Goal: Task Accomplishment & Management: Manage account settings

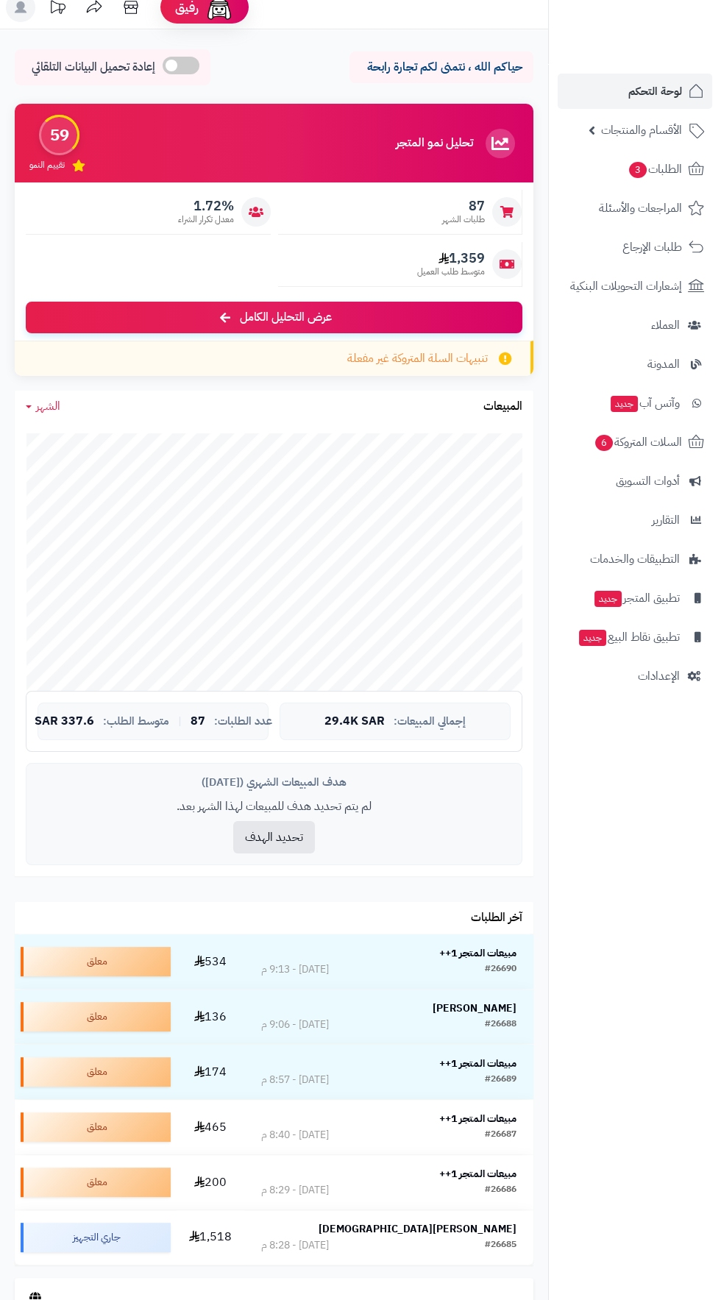
scroll to position [11, 0]
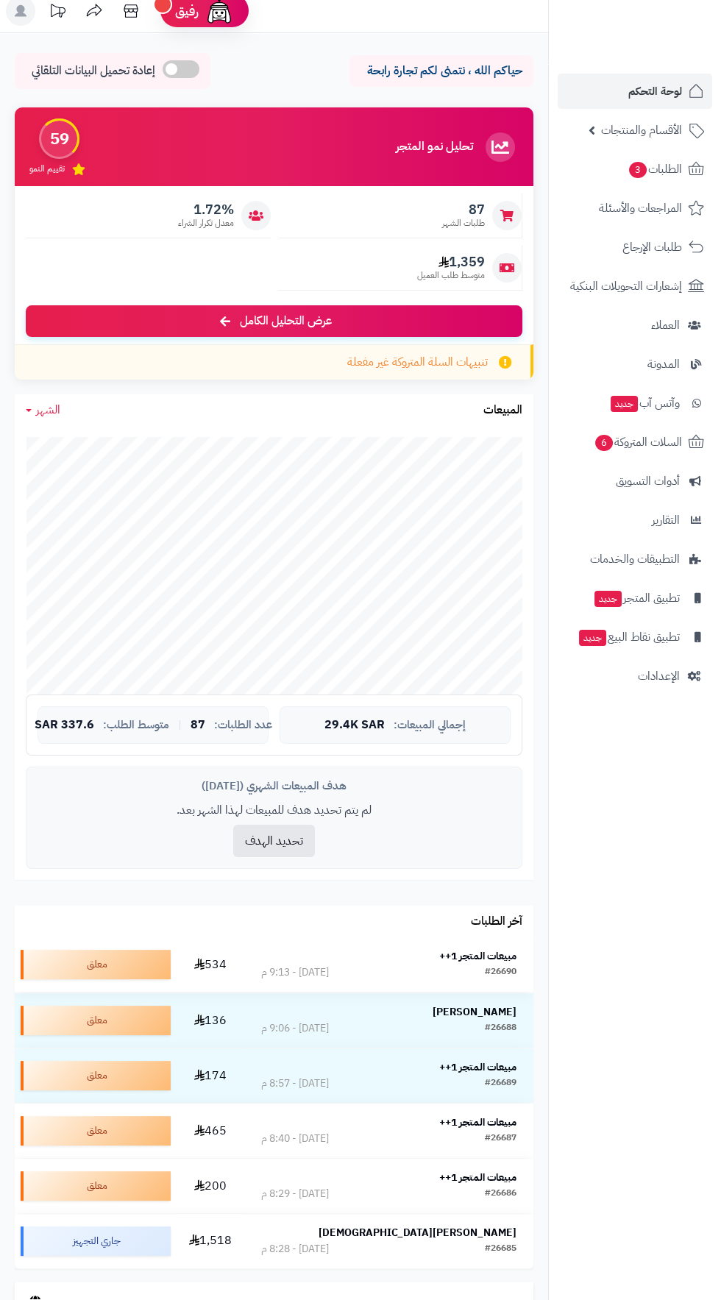
click at [496, 944] on td "مبيعات المتجر 1++ #26690 اليوم - 9:13 م" at bounding box center [388, 964] width 289 height 54
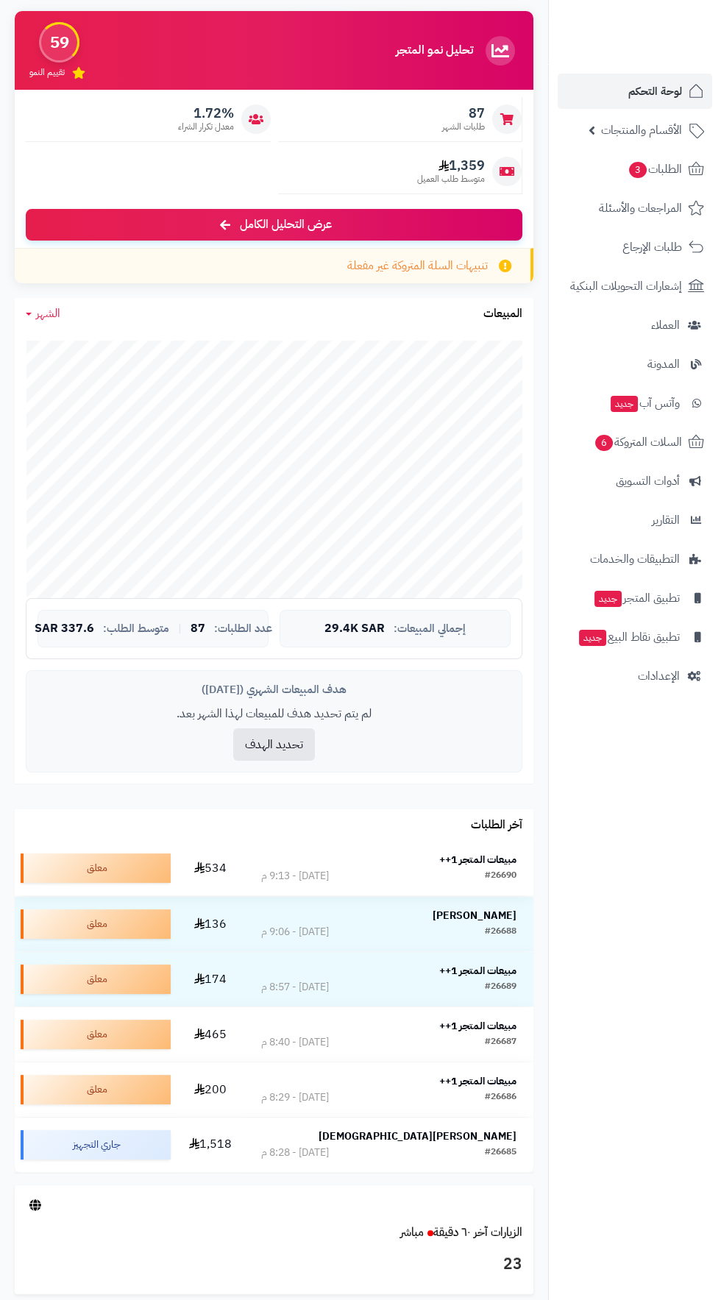
scroll to position [116, 0]
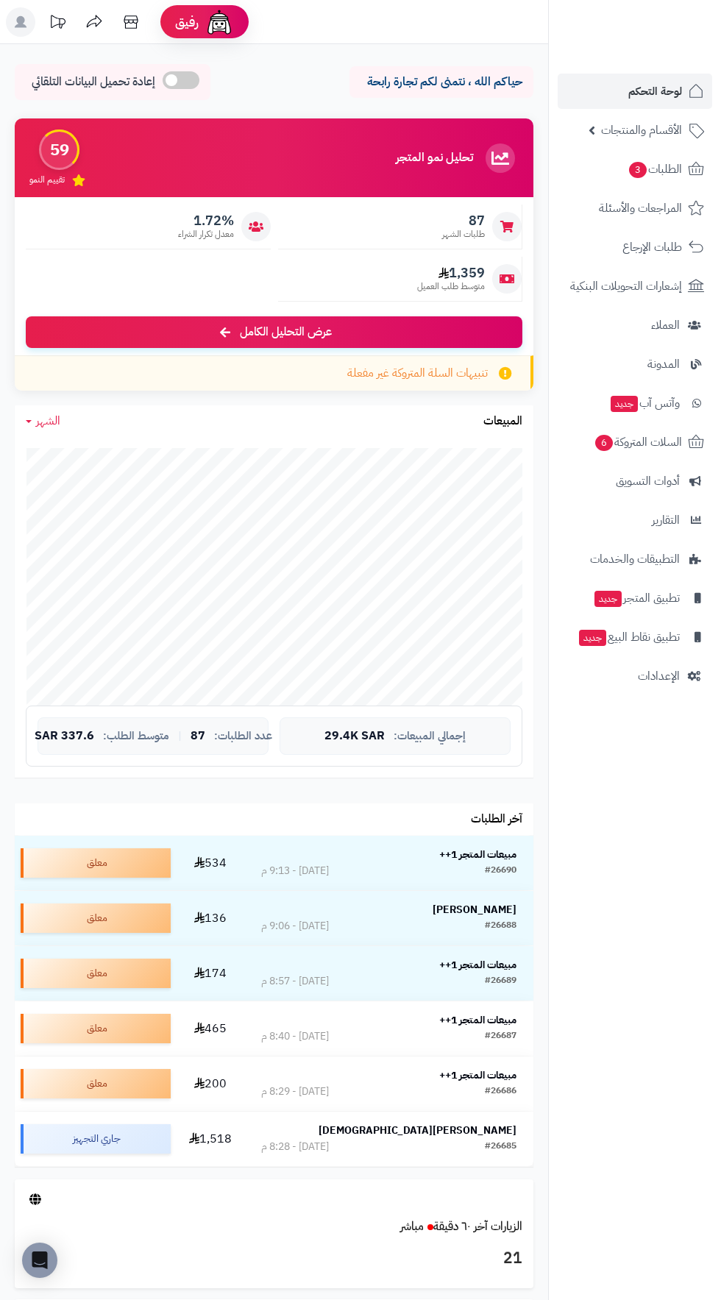
scroll to position [116, 0]
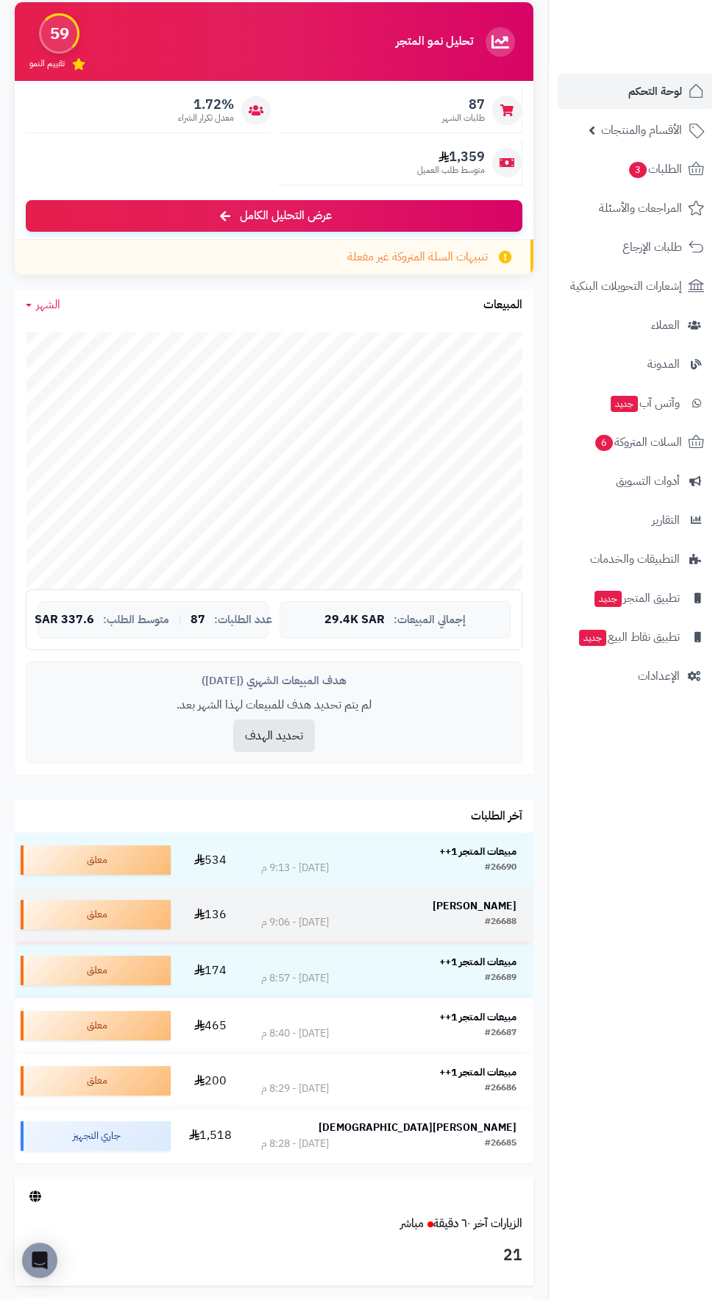
click at [498, 908] on strong "[PERSON_NAME]" at bounding box center [474, 905] width 84 height 15
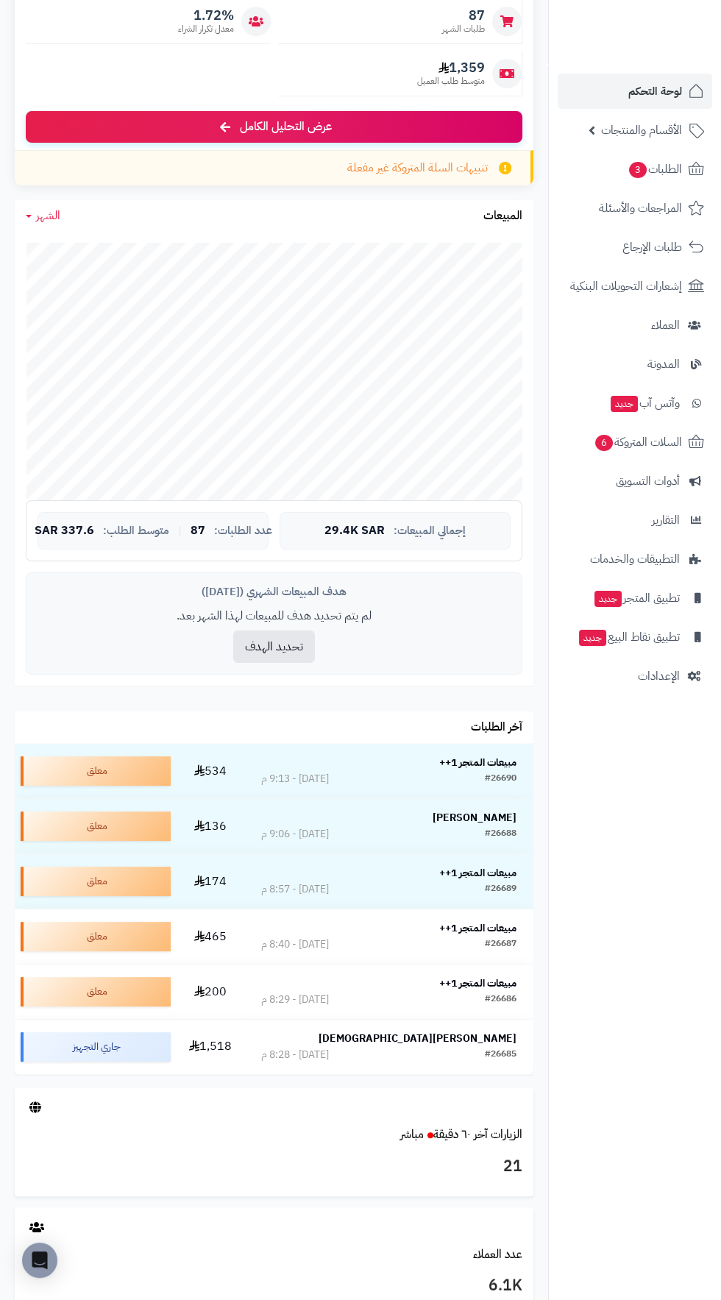
scroll to position [222, 0]
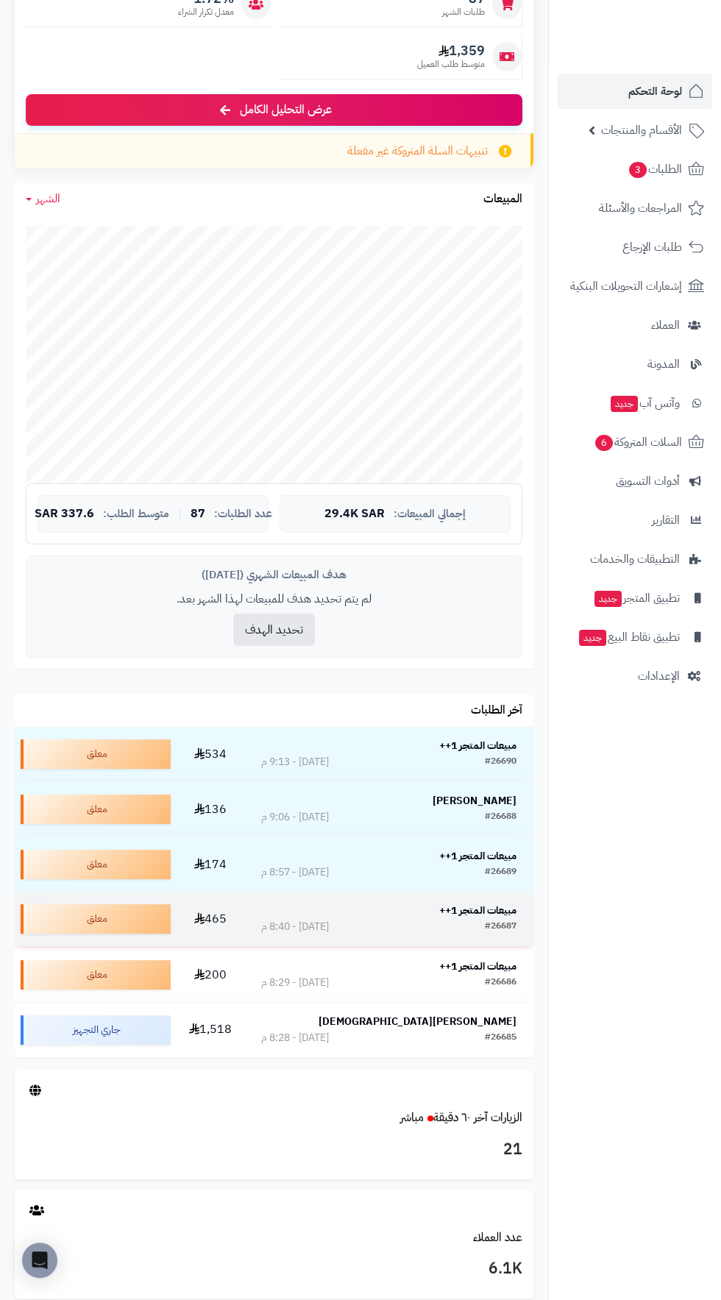
click at [503, 914] on strong "مبيعات المتجر 1++" at bounding box center [477, 909] width 77 height 15
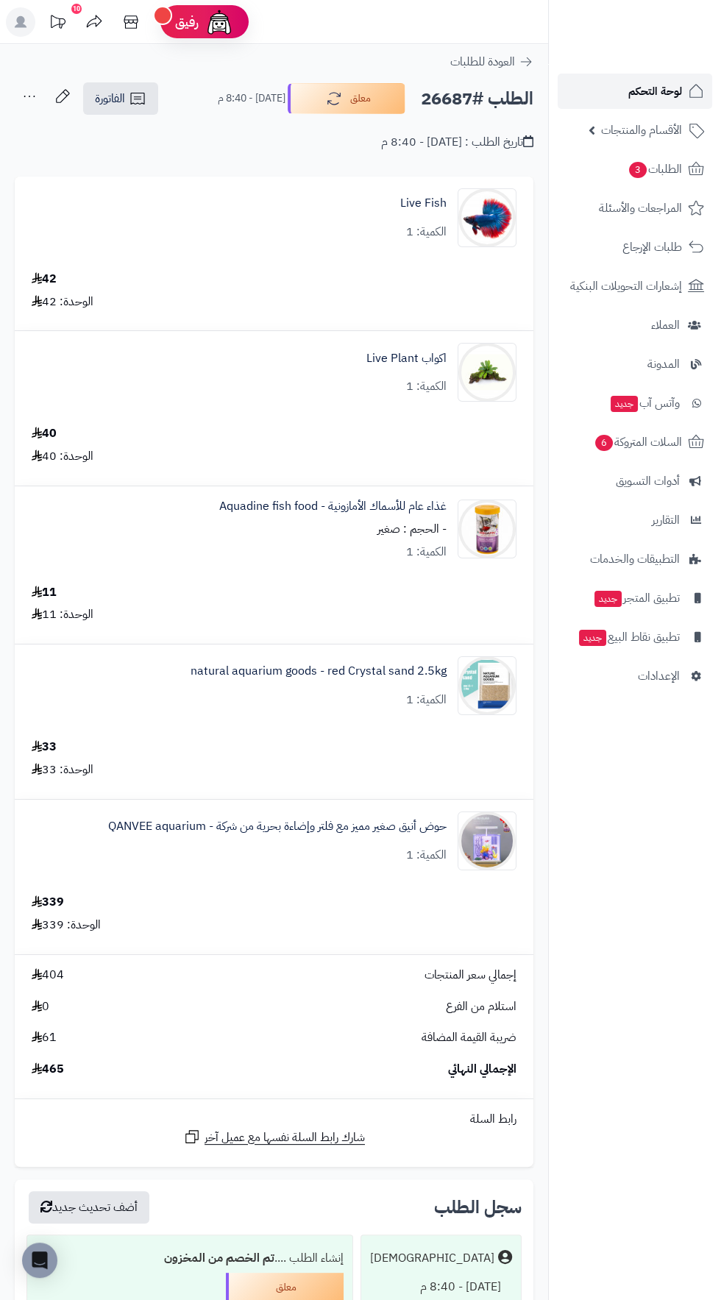
click at [647, 88] on span "لوحة التحكم" at bounding box center [655, 91] width 54 height 21
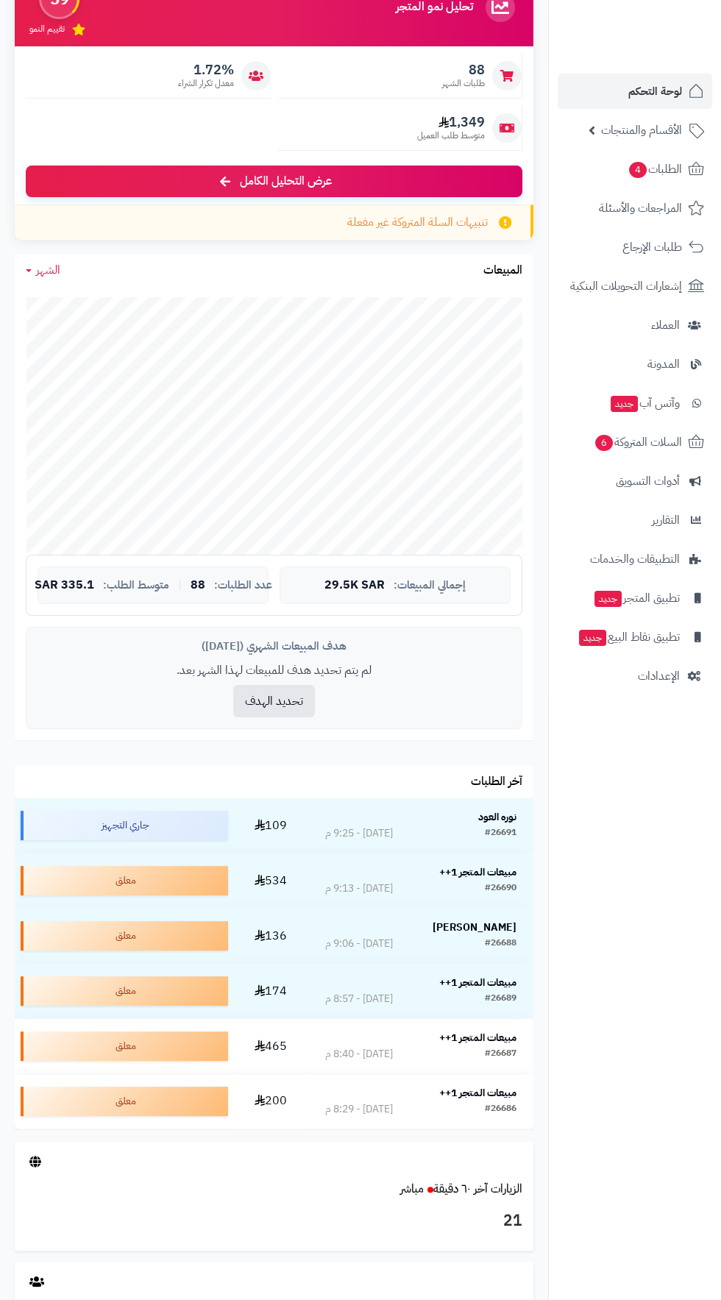
scroll to position [153, 0]
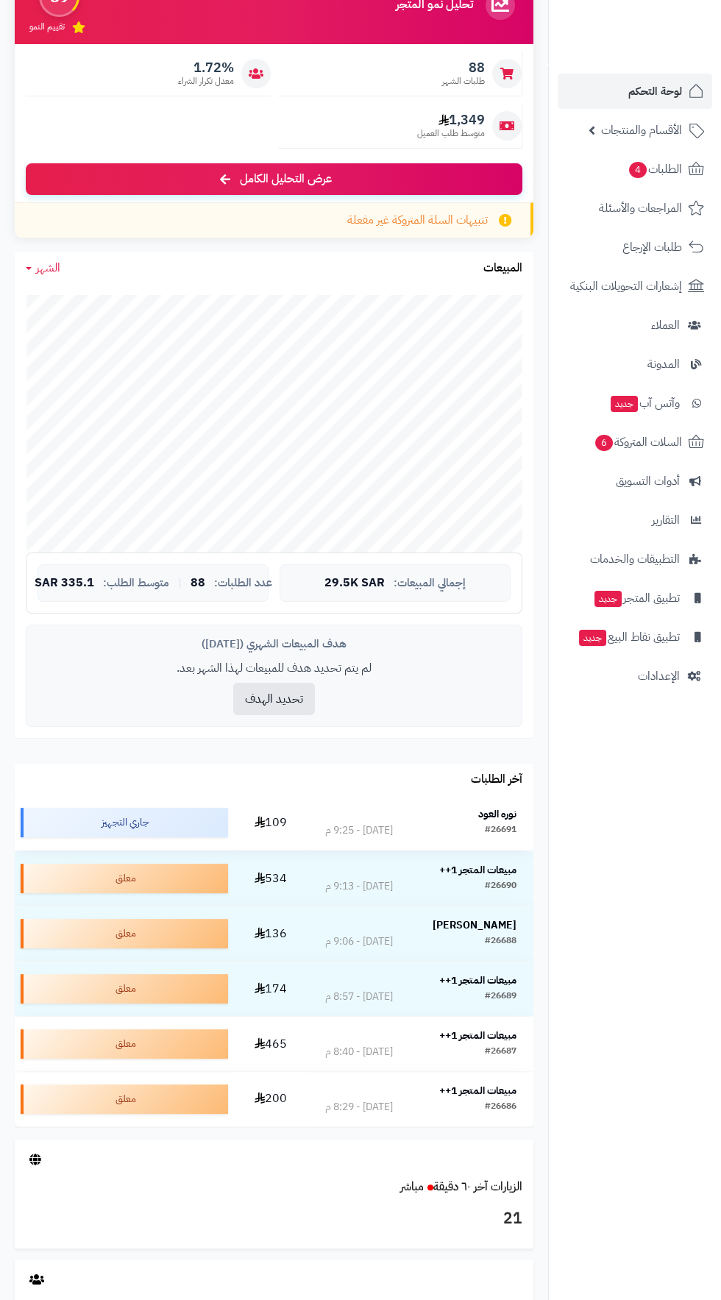
click at [513, 810] on strong "نوره العود" at bounding box center [497, 813] width 38 height 15
